Goal: Find specific page/section: Find specific page/section

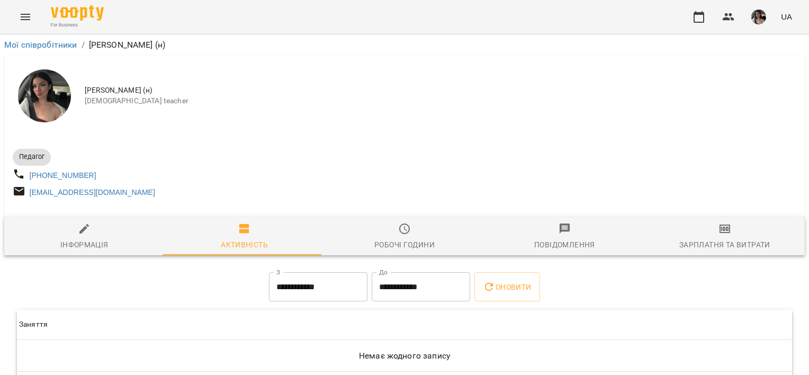
click at [17, 7] on button "Menu" at bounding box center [25, 16] width 25 height 25
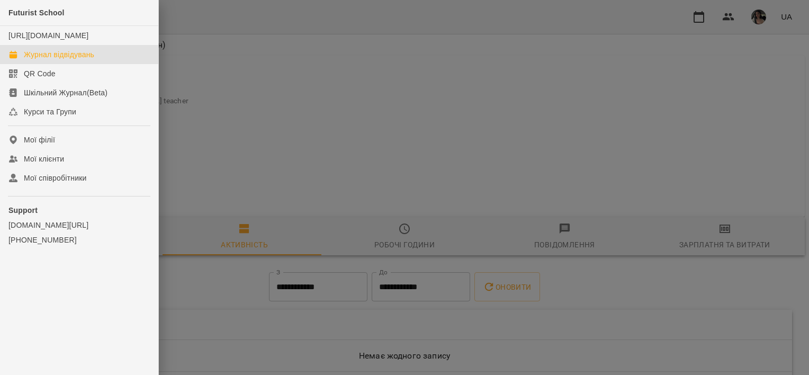
click at [40, 60] on div "Журнал відвідувань" at bounding box center [59, 54] width 70 height 11
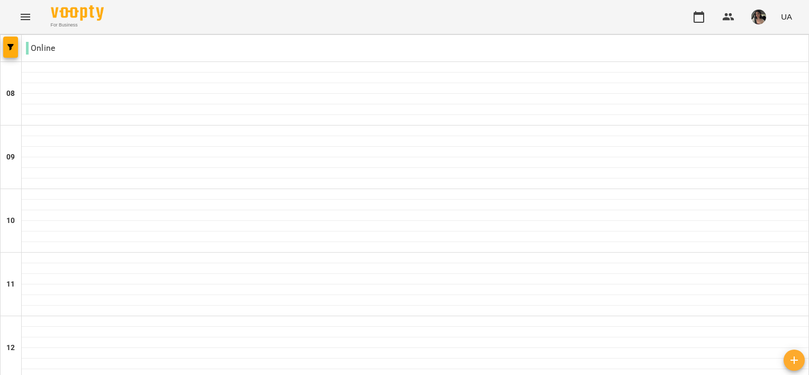
type input "**********"
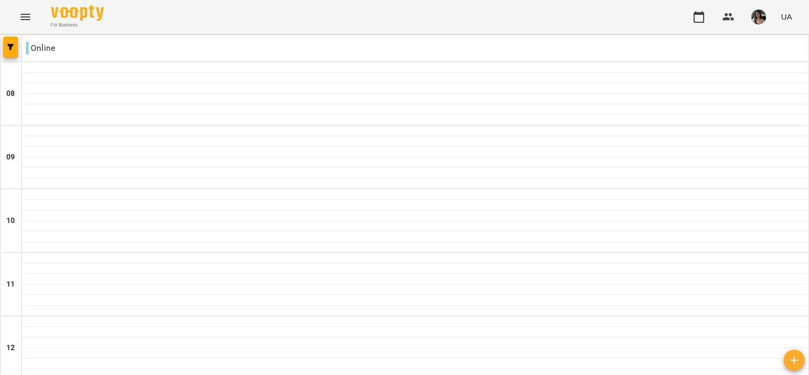
type input "**********"
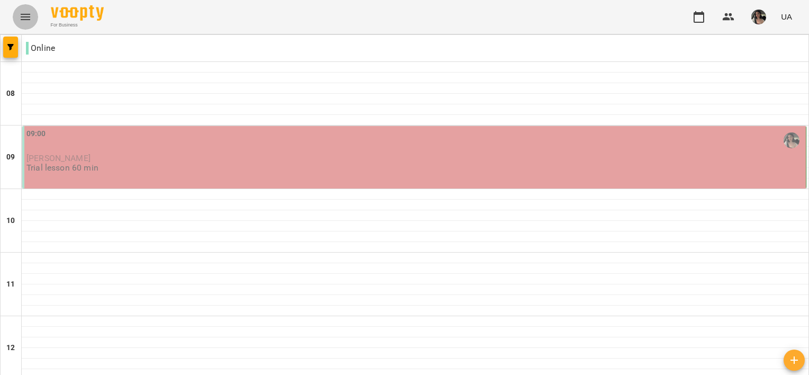
click at [28, 16] on icon "Menu" at bounding box center [26, 17] width 10 height 6
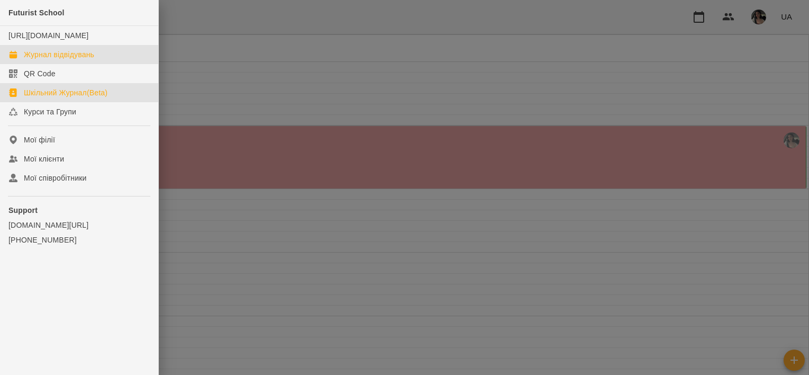
click at [58, 98] on div "Шкільний Журнал(Beta)" at bounding box center [66, 92] width 84 height 11
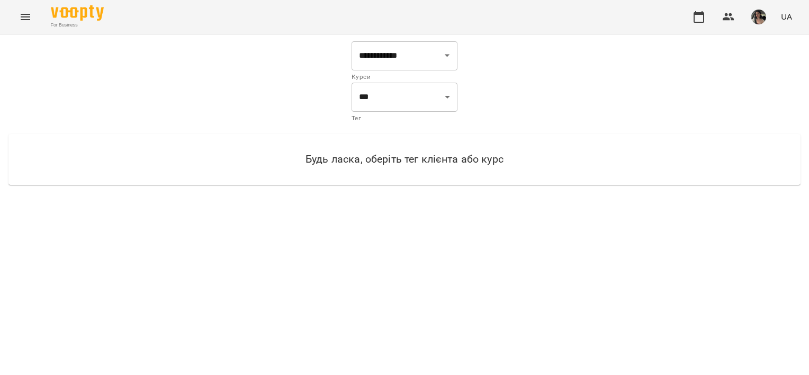
click at [756, 18] on img "button" at bounding box center [759, 17] width 15 height 15
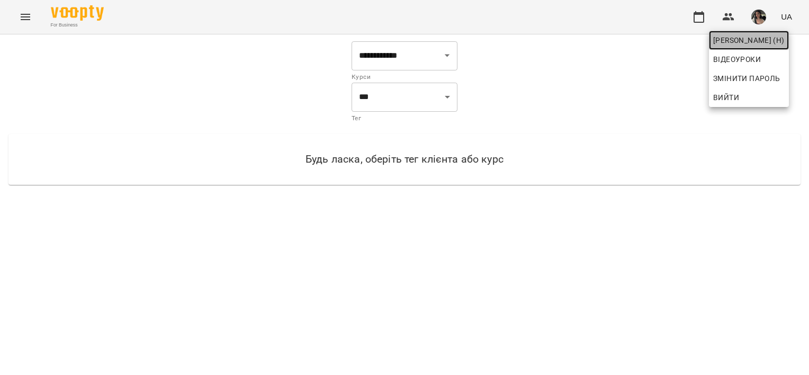
click at [750, 44] on span "[PERSON_NAME] [PERSON_NAME] (н)" at bounding box center [749, 40] width 72 height 13
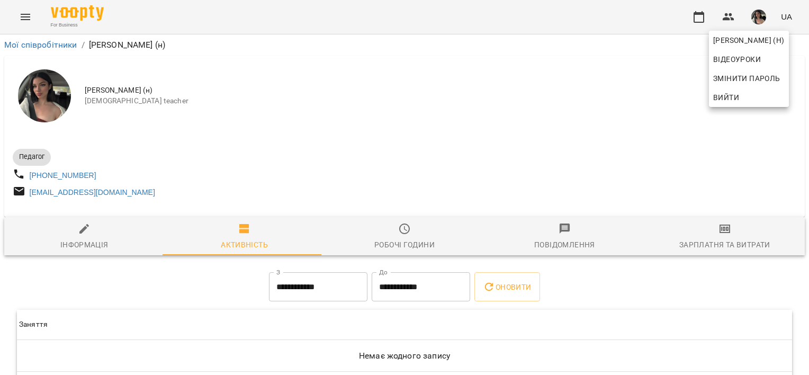
drag, startPoint x: 803, startPoint y: 126, endPoint x: 805, endPoint y: 178, distance: 52.5
click at [805, 178] on div at bounding box center [404, 187] width 809 height 375
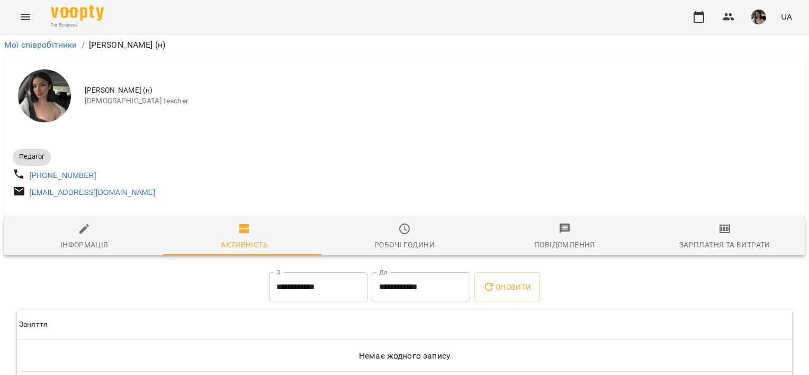
scroll to position [52, 0]
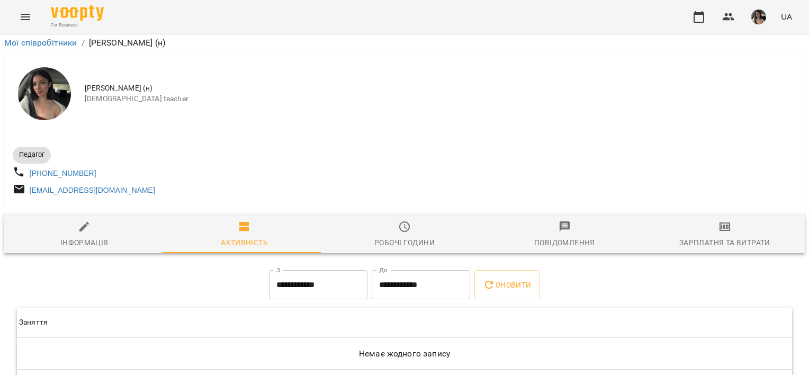
click at [729, 220] on span "Зарплатня та Витрати" at bounding box center [724, 234] width 147 height 29
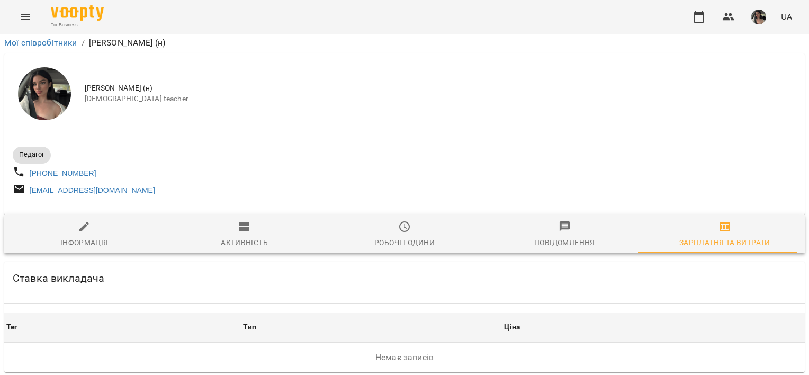
scroll to position [31, 0]
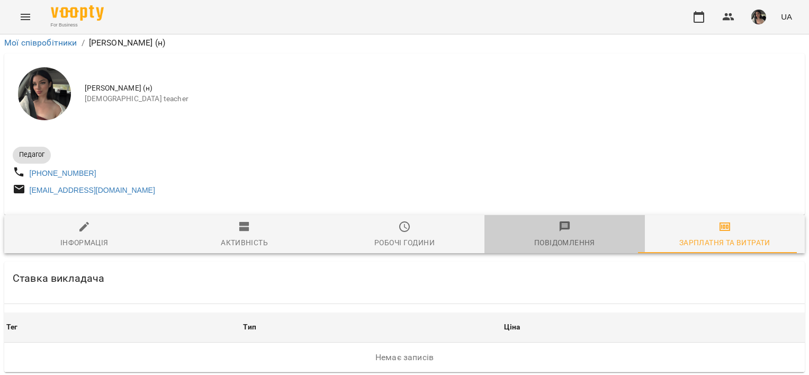
click at [570, 236] on div "Повідомлення" at bounding box center [564, 242] width 61 height 13
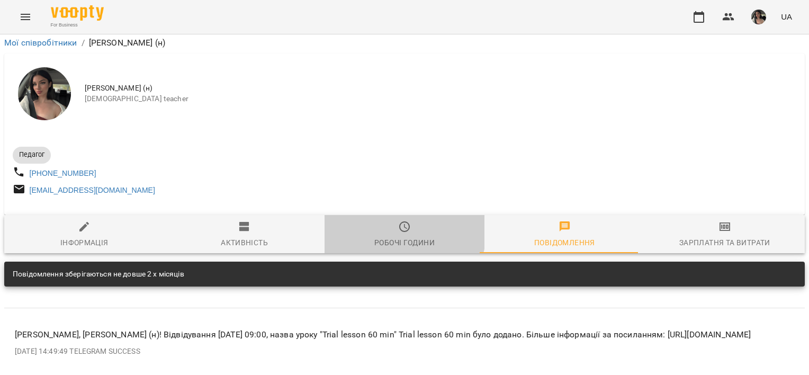
click at [387, 220] on span "Робочі години" at bounding box center [404, 234] width 147 height 29
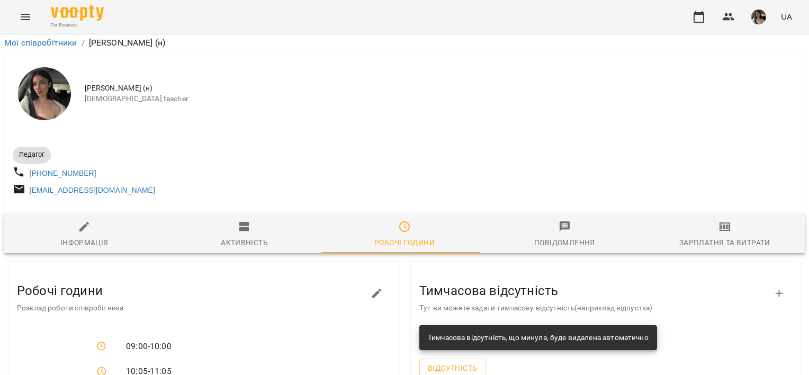
scroll to position [0, 0]
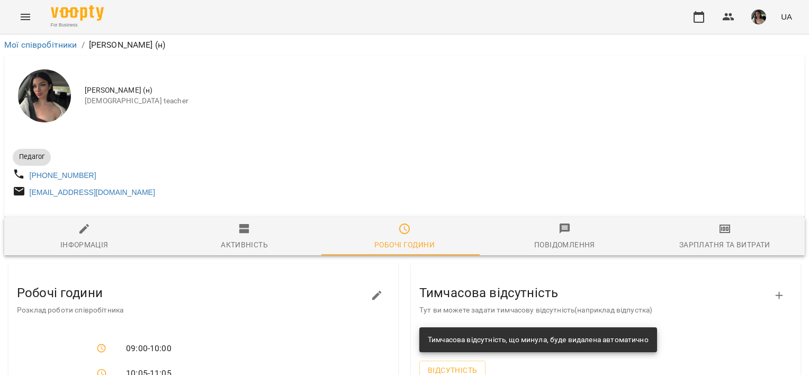
click at [558, 240] on span "Повідомлення" at bounding box center [564, 236] width 147 height 29
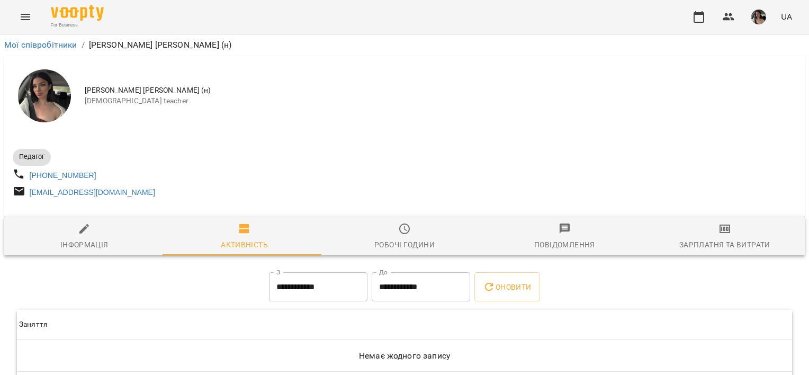
click at [28, 21] on icon "Menu" at bounding box center [25, 17] width 13 height 13
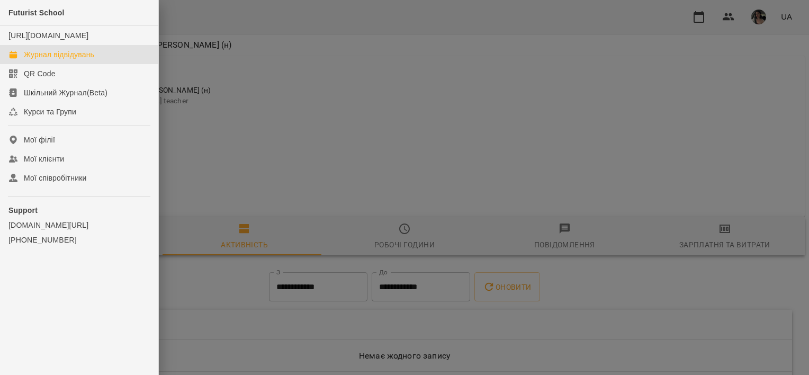
click at [35, 60] on div "Журнал відвідувань" at bounding box center [59, 54] width 70 height 11
